Goal: Find specific page/section: Find specific page/section

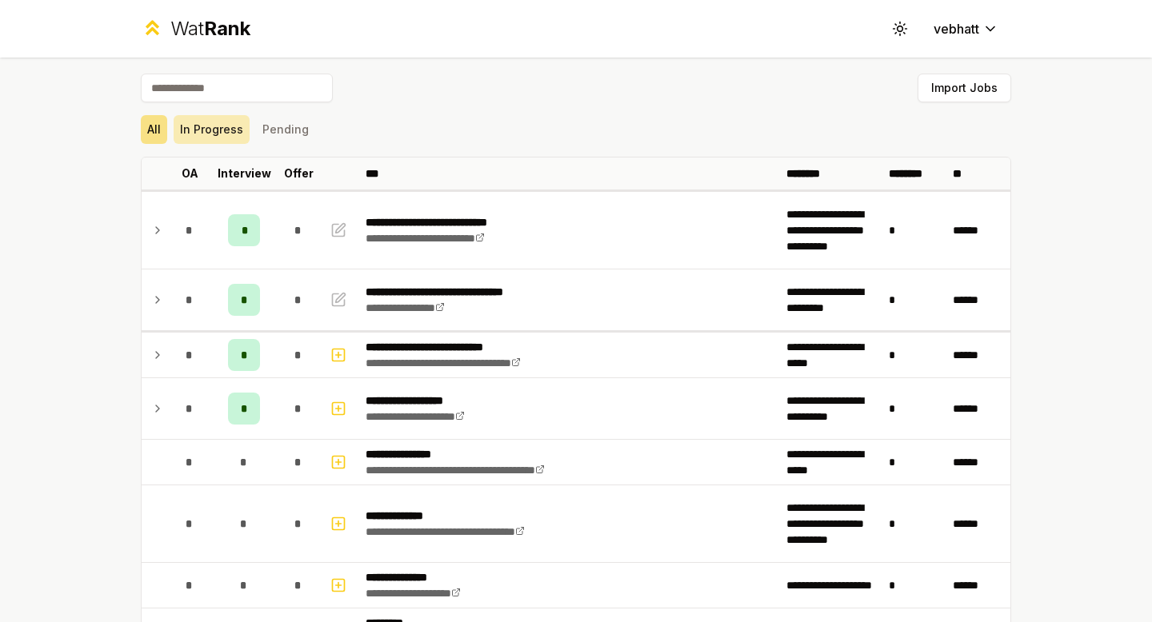
click at [195, 130] on button "In Progress" at bounding box center [212, 129] width 76 height 29
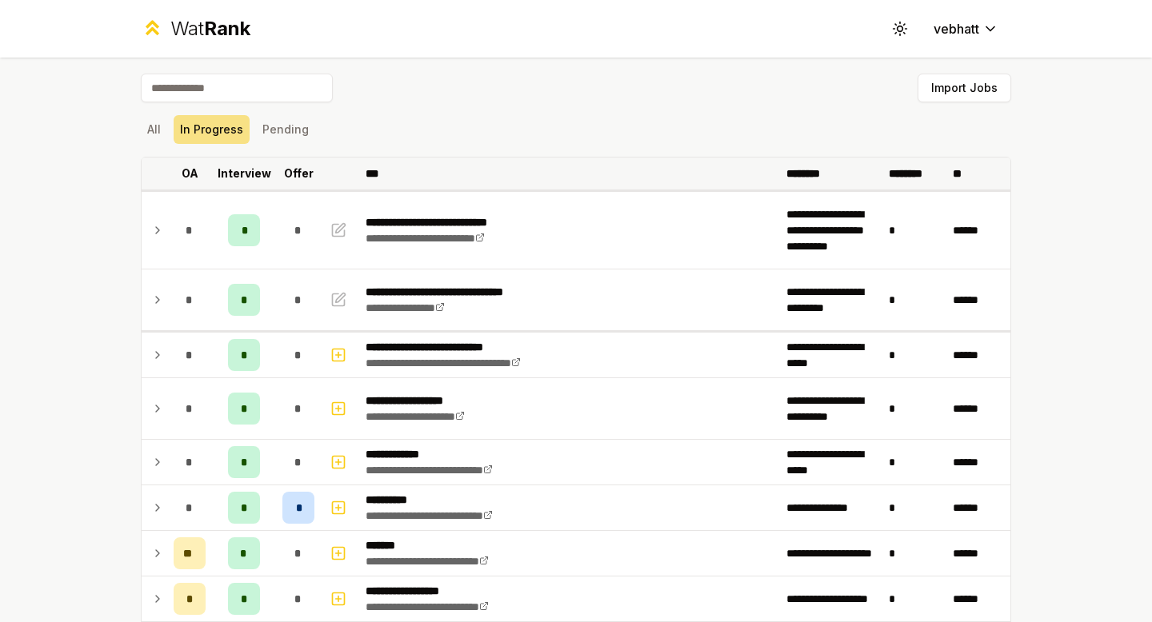
click at [297, 167] on p "Offer" at bounding box center [299, 174] width 30 height 16
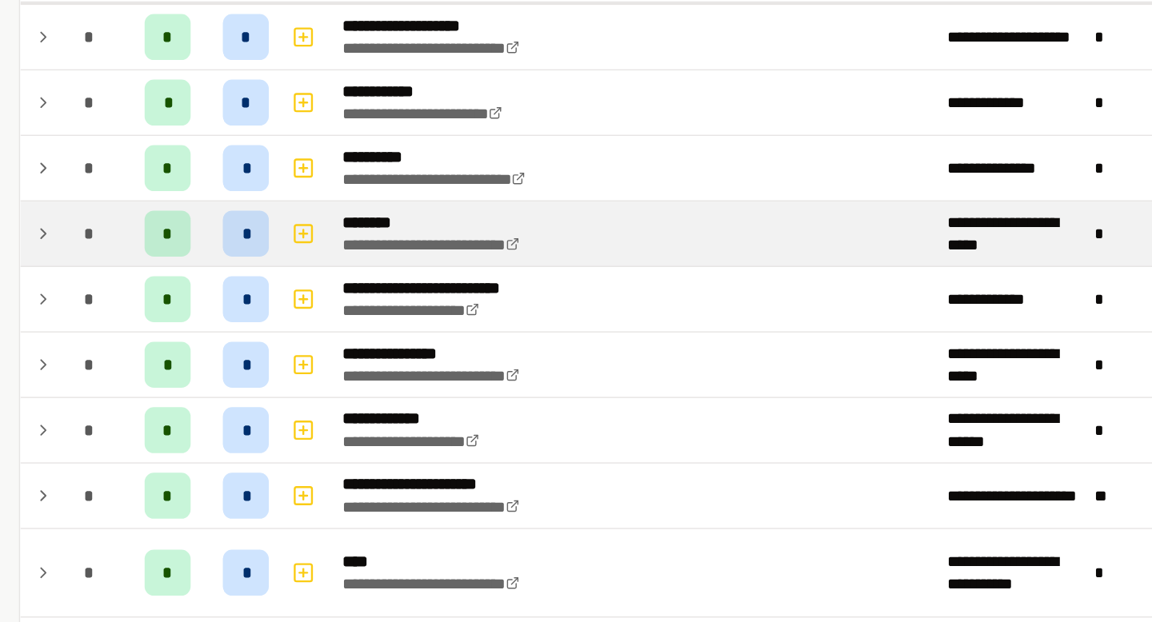
scroll to position [245, 0]
